Goal: Information Seeking & Learning: Learn about a topic

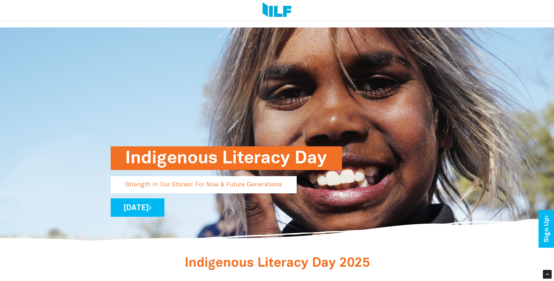
drag, startPoint x: 186, startPoint y: 242, endPoint x: 179, endPoint y: 78, distance: 164.8
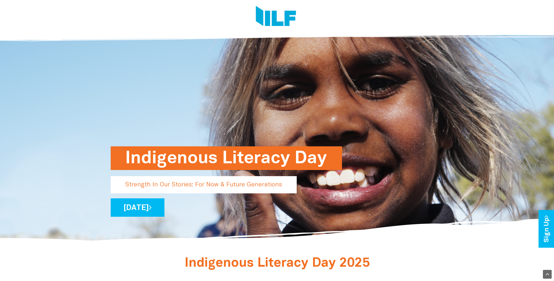
drag, startPoint x: 277, startPoint y: 43, endPoint x: 276, endPoint y: 30, distance: 13.3
click at [164, 212] on link "[DATE]" at bounding box center [138, 207] width 54 height 18
drag, startPoint x: 219, startPoint y: 217, endPoint x: 203, endPoint y: 203, distance: 21.3
click at [202, 172] on div "Indigenous Literacy Day" at bounding box center [277, 177] width 333 height 23
click at [164, 208] on link "[DATE]" at bounding box center [138, 207] width 54 height 18
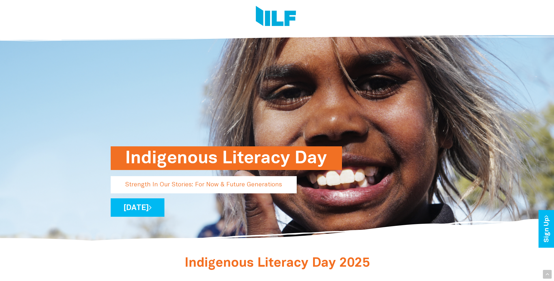
drag, startPoint x: 83, startPoint y: 194, endPoint x: 81, endPoint y: 85, distance: 109.8
drag, startPoint x: 193, startPoint y: 180, endPoint x: 192, endPoint y: 56, distance: 123.8
click at [545, 233] on link "Sign Up" at bounding box center [546, 229] width 17 height 38
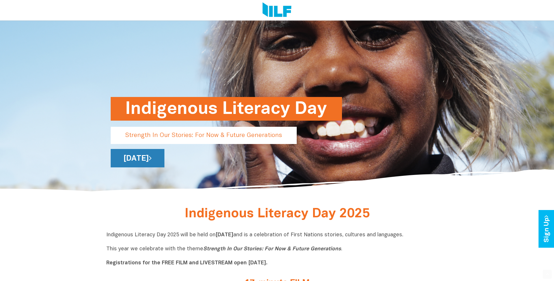
scroll to position [146, 0]
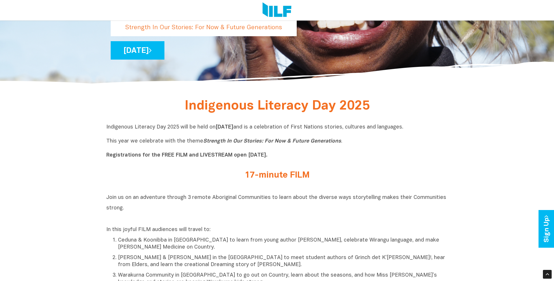
drag, startPoint x: 89, startPoint y: 164, endPoint x: 89, endPoint y: 170, distance: 5.8
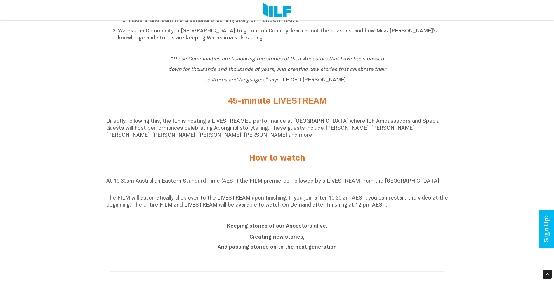
scroll to position [452, 0]
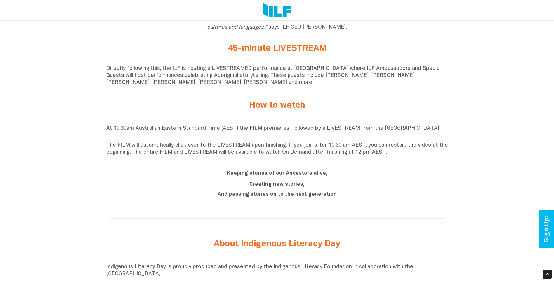
drag, startPoint x: 182, startPoint y: 163, endPoint x: 182, endPoint y: 169, distance: 6.1
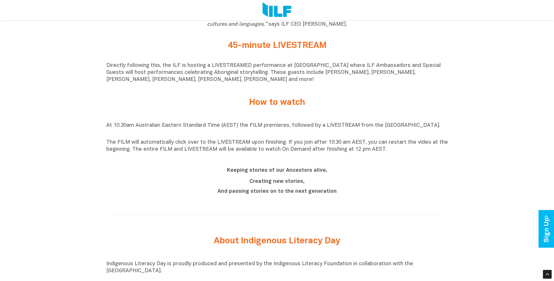
scroll to position [459, 0]
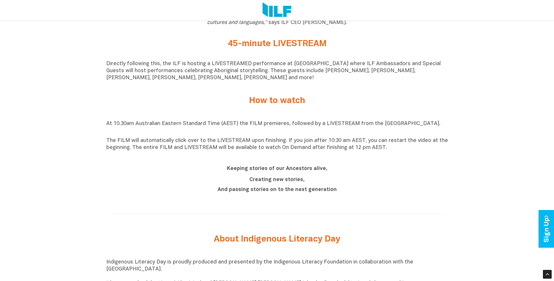
drag, startPoint x: 180, startPoint y: 169, endPoint x: 180, endPoint y: 176, distance: 7.3
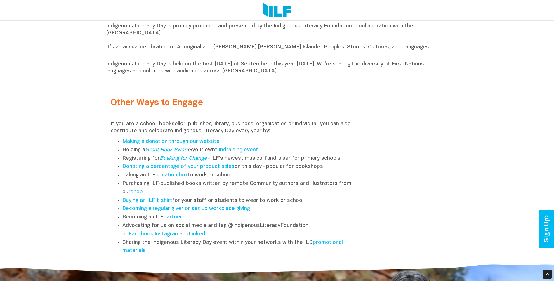
scroll to position [722, 0]
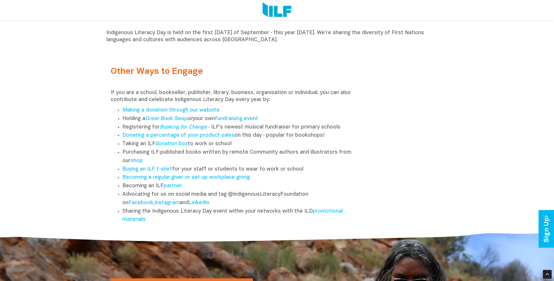
drag, startPoint x: 406, startPoint y: 146, endPoint x: 406, endPoint y: 163, distance: 17.5
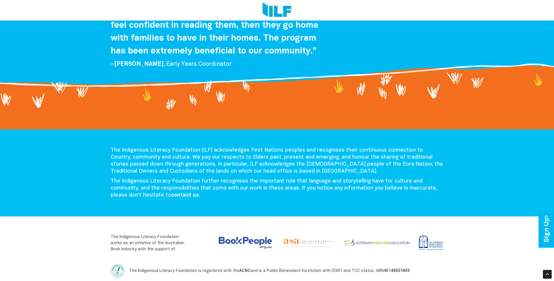
scroll to position [1217, 0]
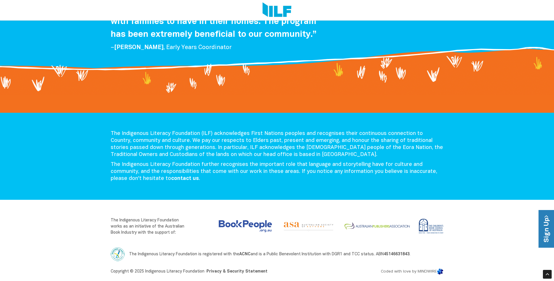
click at [551, 225] on link "Sign Up" at bounding box center [546, 229] width 17 height 38
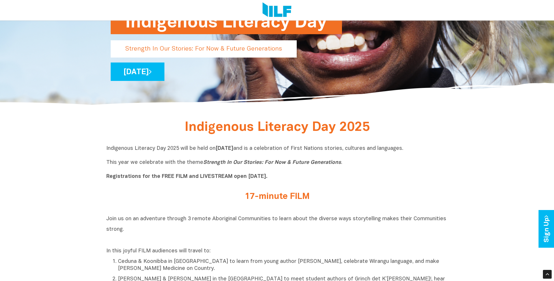
scroll to position [146, 0]
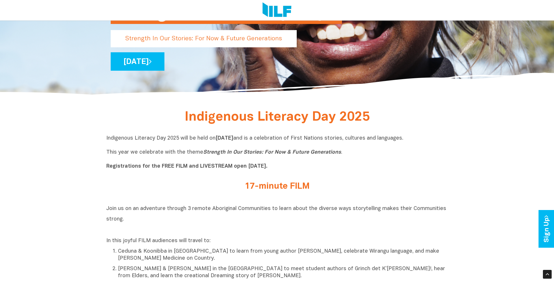
click at [193, 151] on p "Indigenous Literacy Day 2025 will be held [DATE][DATE] and is a celebration of …" at bounding box center [277, 152] width 342 height 35
click at [380, 146] on p "Indigenous Literacy Day 2025 will be held [DATE][DATE] and is a celebration of …" at bounding box center [277, 152] width 342 height 35
drag, startPoint x: 143, startPoint y: 152, endPoint x: 168, endPoint y: 152, distance: 25.1
click at [168, 152] on p "Indigenous Literacy Day 2025 will be held [DATE][DATE] and is a celebration of …" at bounding box center [277, 152] width 342 height 35
drag, startPoint x: 168, startPoint y: 152, endPoint x: 216, endPoint y: 157, distance: 47.8
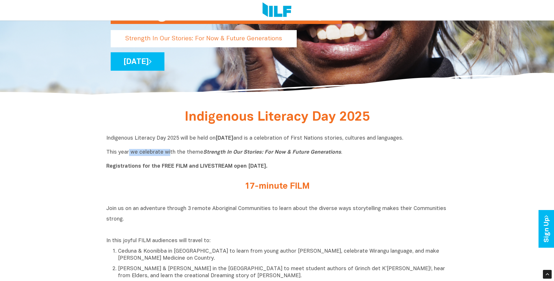
click at [169, 152] on p "Indigenous Literacy Day 2025 will be held [DATE][DATE] and is a celebration of …" at bounding box center [277, 152] width 342 height 35
click at [296, 166] on p "Indigenous Literacy Day 2025 will be held [DATE][DATE] and is a celebration of …" at bounding box center [277, 152] width 342 height 35
drag, startPoint x: 291, startPoint y: 167, endPoint x: 256, endPoint y: 168, distance: 35.0
click at [256, 168] on p "Indigenous Literacy Day 2025 will be held [DATE][DATE] and is a celebration of …" at bounding box center [277, 152] width 342 height 35
drag, startPoint x: 256, startPoint y: 168, endPoint x: 328, endPoint y: 158, distance: 72.0
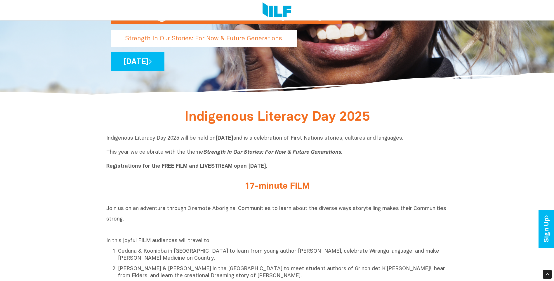
click at [308, 163] on p "Indigenous Literacy Day 2025 will be held [DATE][DATE] and is a celebration of …" at bounding box center [277, 152] width 342 height 35
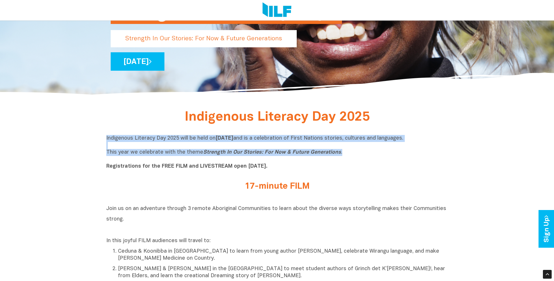
drag, startPoint x: 352, startPoint y: 152, endPoint x: 107, endPoint y: 139, distance: 246.2
click at [107, 139] on p "Indigenous Literacy Day 2025 will be held [DATE][DATE] and is a celebration of …" at bounding box center [277, 152] width 342 height 35
copy p "Indigenous Literacy Day 2025 will be held [DATE][DATE] and is a celebration of …"
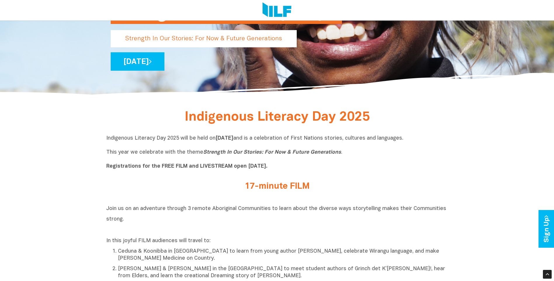
click at [138, 177] on div "Indigenous Literacy Day 2025 will be held [DATE][DATE] and is a celebration of …" at bounding box center [277, 154] width 342 height 47
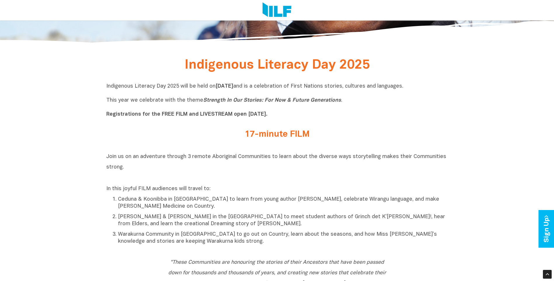
scroll to position [204, 0]
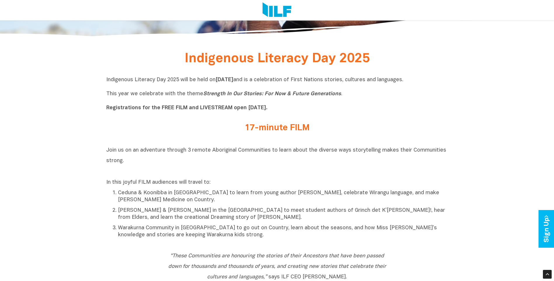
click at [237, 157] on h2 "Join us on an adventure through 3 remote Aboriginal Communities to learn about …" at bounding box center [277, 161] width 342 height 32
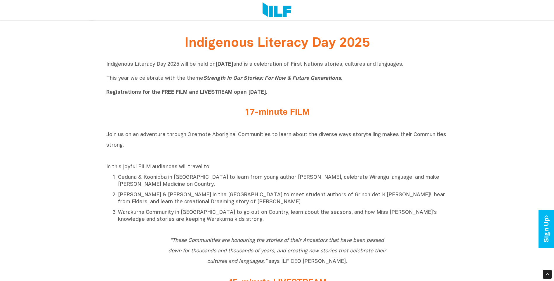
scroll to position [234, 0]
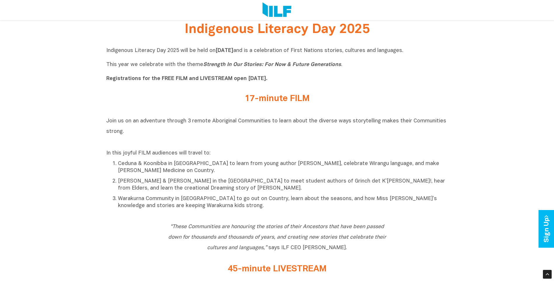
click at [149, 142] on h2 "Join us on an adventure through 3 remote Aboriginal Communities to learn about …" at bounding box center [277, 131] width 342 height 32
drag, startPoint x: 106, startPoint y: 121, endPoint x: 135, endPoint y: 131, distance: 30.4
click at [135, 131] on h2 "Join us on an adventure through 3 remote Aboriginal Communities to learn about …" at bounding box center [277, 131] width 342 height 32
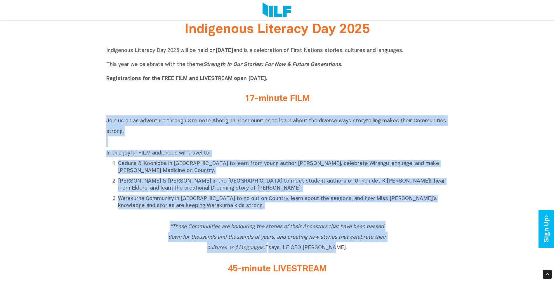
drag, startPoint x: 107, startPoint y: 122, endPoint x: 345, endPoint y: 248, distance: 269.9
copy div "Join us on an adventure through 3 remote Aboriginal Communities to learn about …"
click at [221, 202] on p "Warakurna Community in [GEOGRAPHIC_DATA] to go out on Country, learn about the …" at bounding box center [283, 202] width 330 height 14
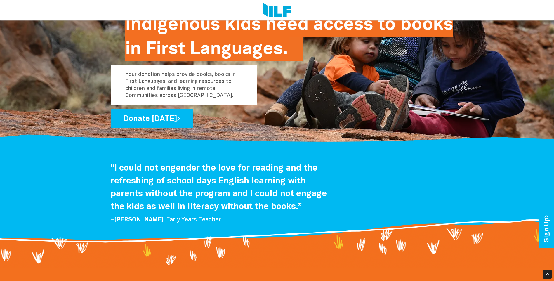
scroll to position [656, 0]
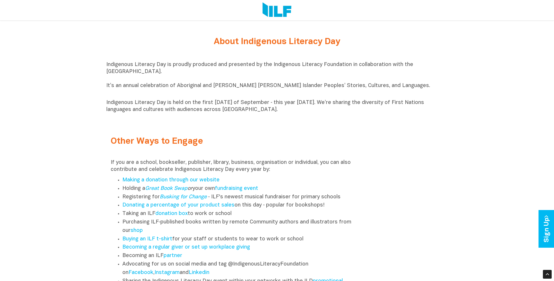
drag, startPoint x: 168, startPoint y: 202, endPoint x: 176, endPoint y: 65, distance: 137.4
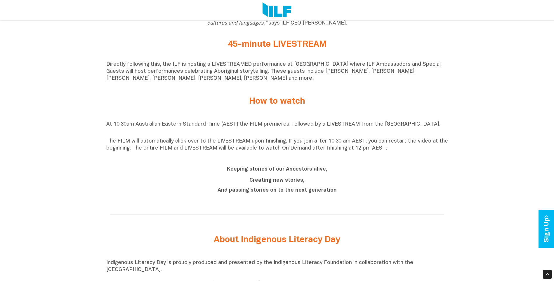
scroll to position [467, 0]
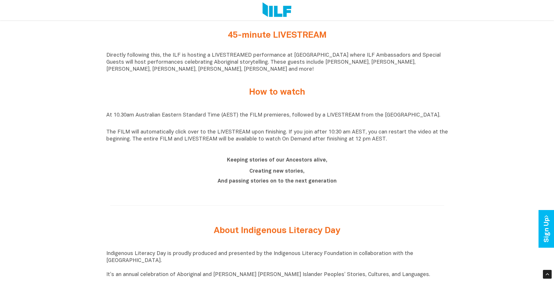
click at [147, 143] on p "The FILM will automatically click over to the LIVESTREAM upon finishing. If you…" at bounding box center [277, 136] width 342 height 14
drag, startPoint x: 107, startPoint y: 116, endPoint x: 443, endPoint y: 139, distance: 337.4
click at [443, 139] on div "At 10.30am Australian Eastern Standard Time (AEST) the FILM premieres, followed…" at bounding box center [277, 127] width 342 height 31
copy div "At 10.30am Australian Eastern Standard Time (AEST) the FILM premieres, followed…"
click at [161, 204] on div at bounding box center [277, 206] width 342 height 18
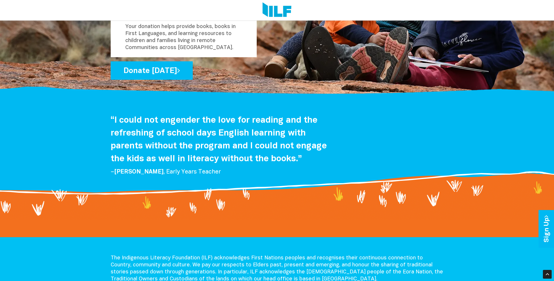
scroll to position [0, 0]
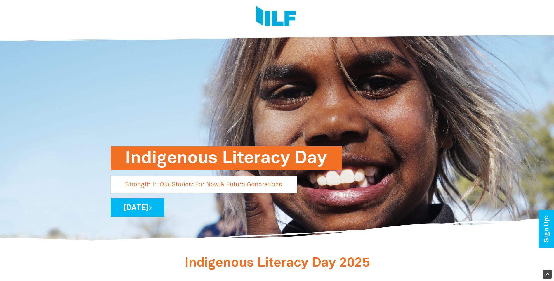
drag, startPoint x: 182, startPoint y: 225, endPoint x: 162, endPoint y: 56, distance: 170.5
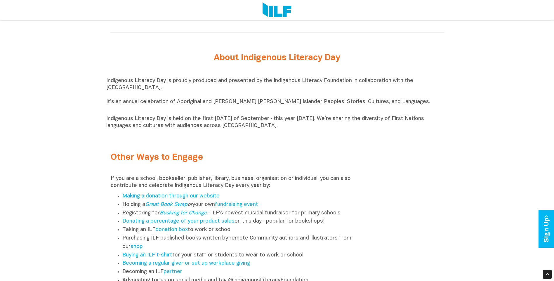
scroll to position [642, 0]
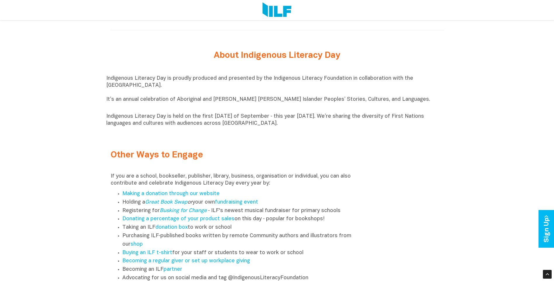
click at [174, 116] on p "Indigenous Literacy Day is held on the first [DATE] of September ‑ this year [D…" at bounding box center [277, 120] width 342 height 14
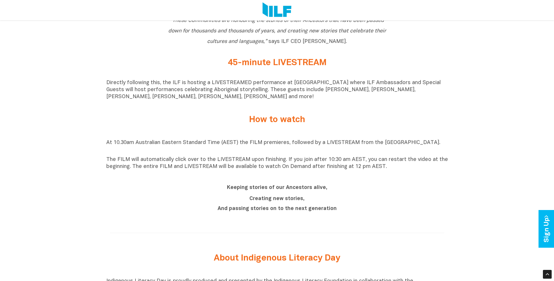
scroll to position [350, 0]
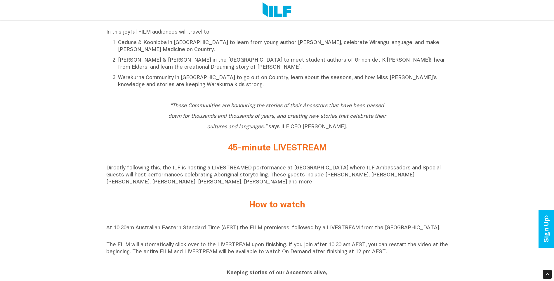
drag, startPoint x: 48, startPoint y: 147, endPoint x: 48, endPoint y: 161, distance: 13.7
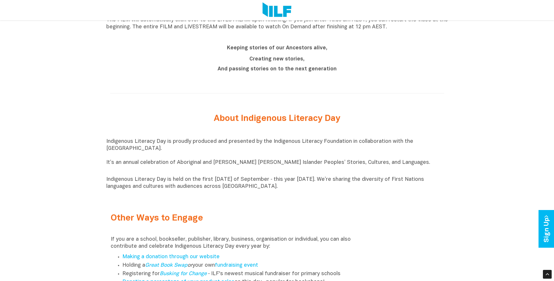
scroll to position [591, 0]
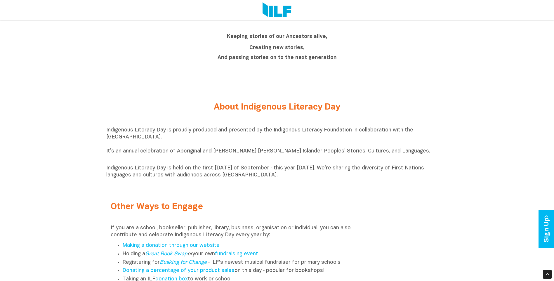
click at [133, 156] on p "Indigenous Literacy Day is proudly produced and presented by the Indigenous Lit…" at bounding box center [277, 144] width 342 height 35
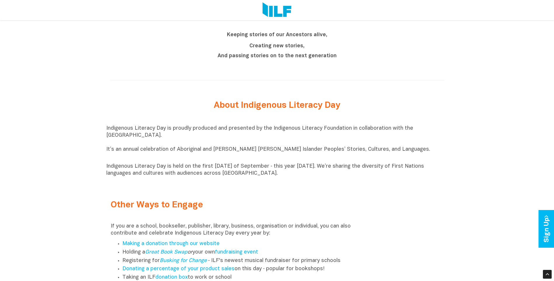
scroll to position [597, 0]
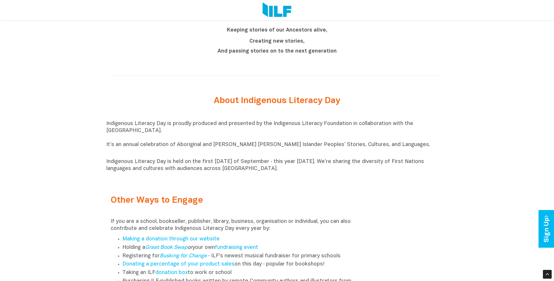
drag, startPoint x: 141, startPoint y: 159, endPoint x: 139, endPoint y: 166, distance: 7.5
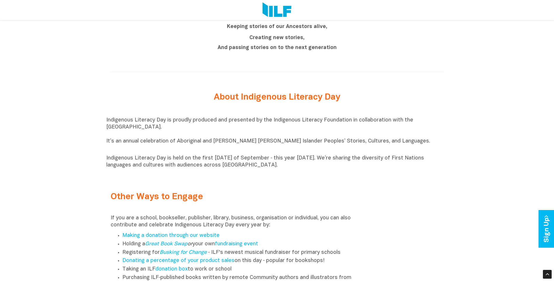
drag, startPoint x: 87, startPoint y: 165, endPoint x: 87, endPoint y: 173, distance: 8.2
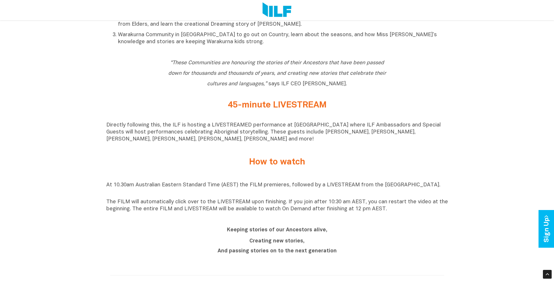
scroll to position [350, 0]
